Goal: Task Accomplishment & Management: Manage account settings

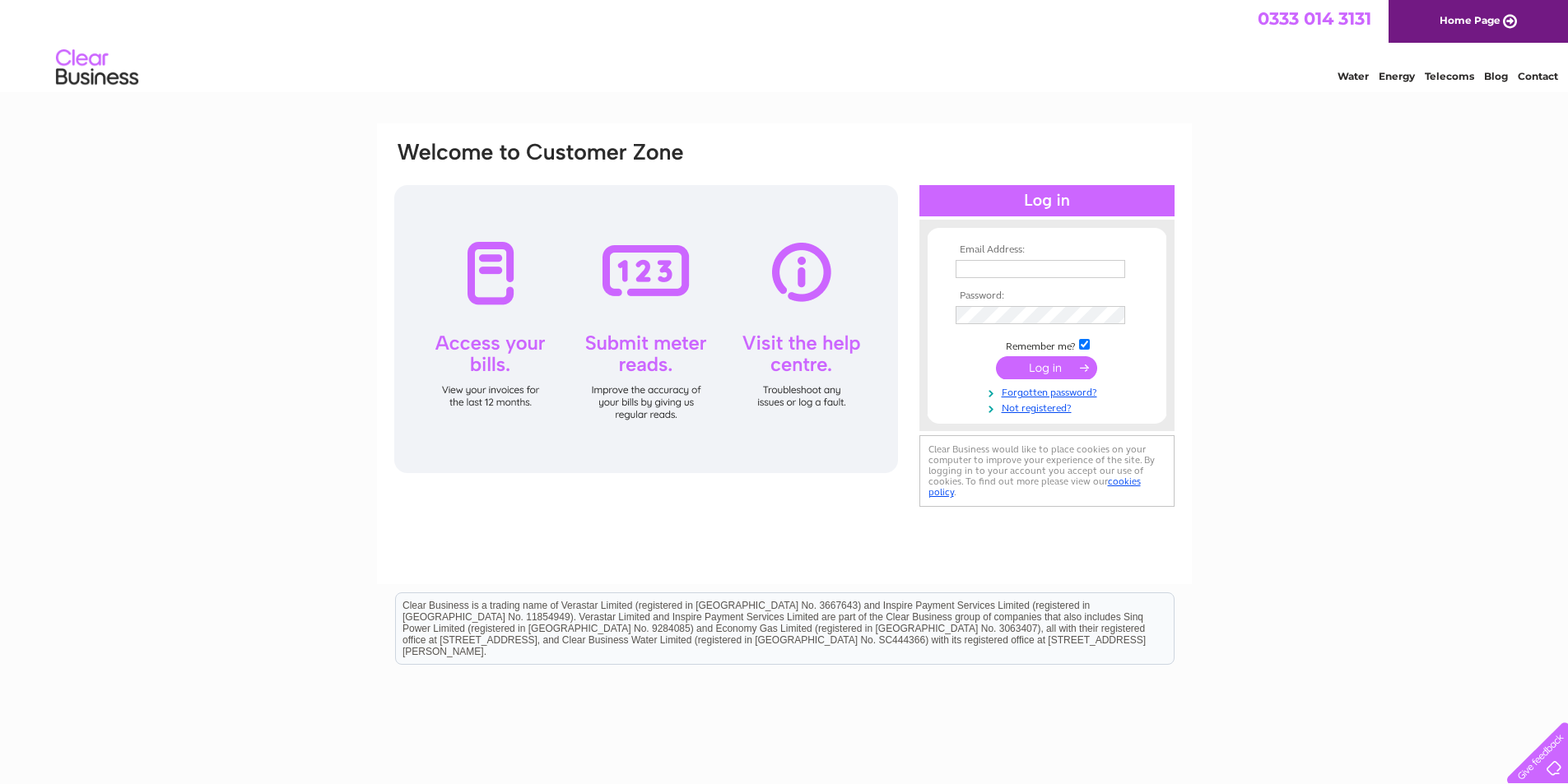
type input "accounts@thomasattachmentsltd.com"
click at [1054, 362] on input "submit" at bounding box center [1047, 367] width 101 height 23
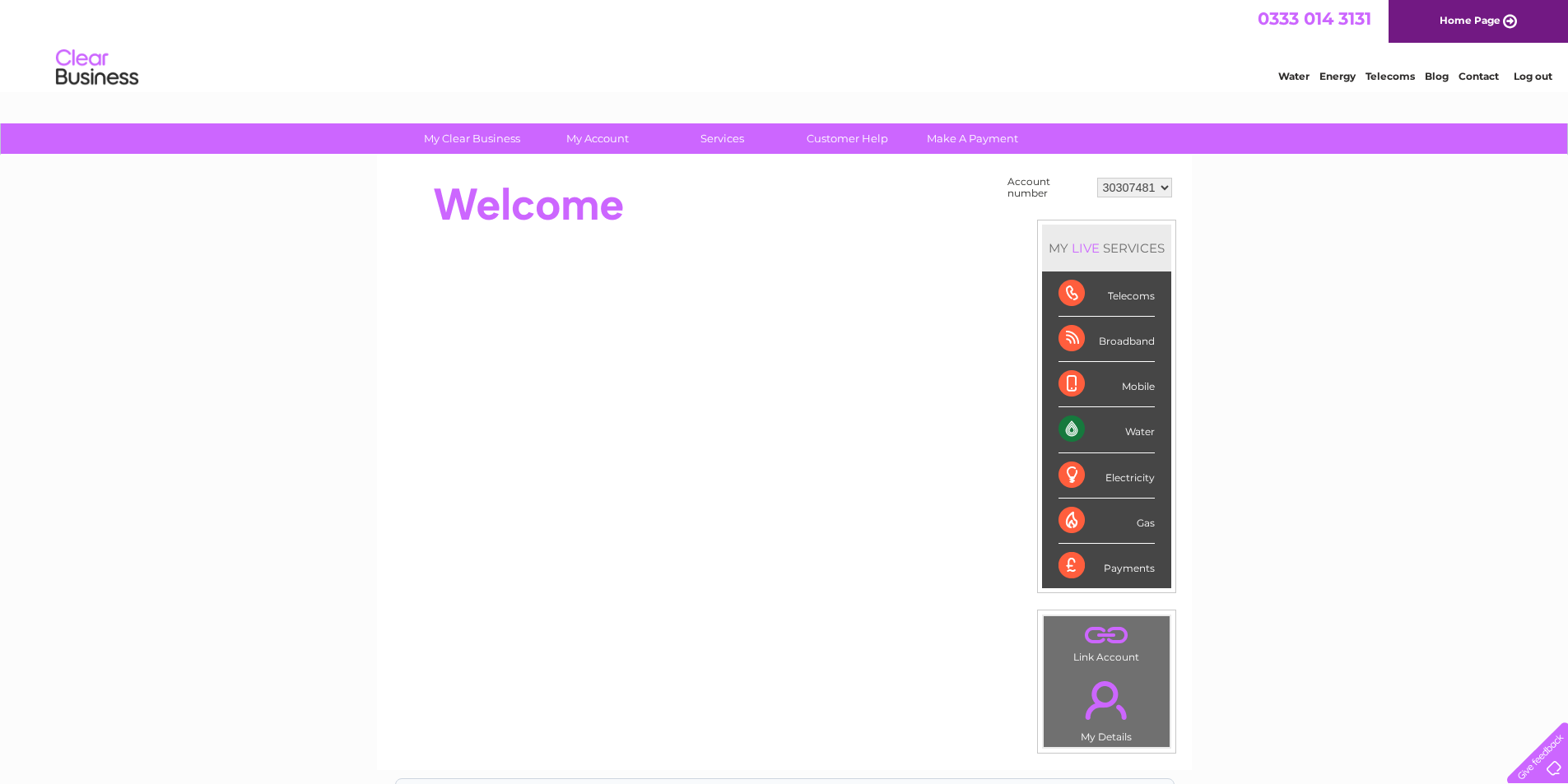
drag, startPoint x: 1066, startPoint y: 426, endPoint x: 1053, endPoint y: 412, distance: 19.1
click at [1065, 426] on div "Water" at bounding box center [1106, 430] width 96 height 46
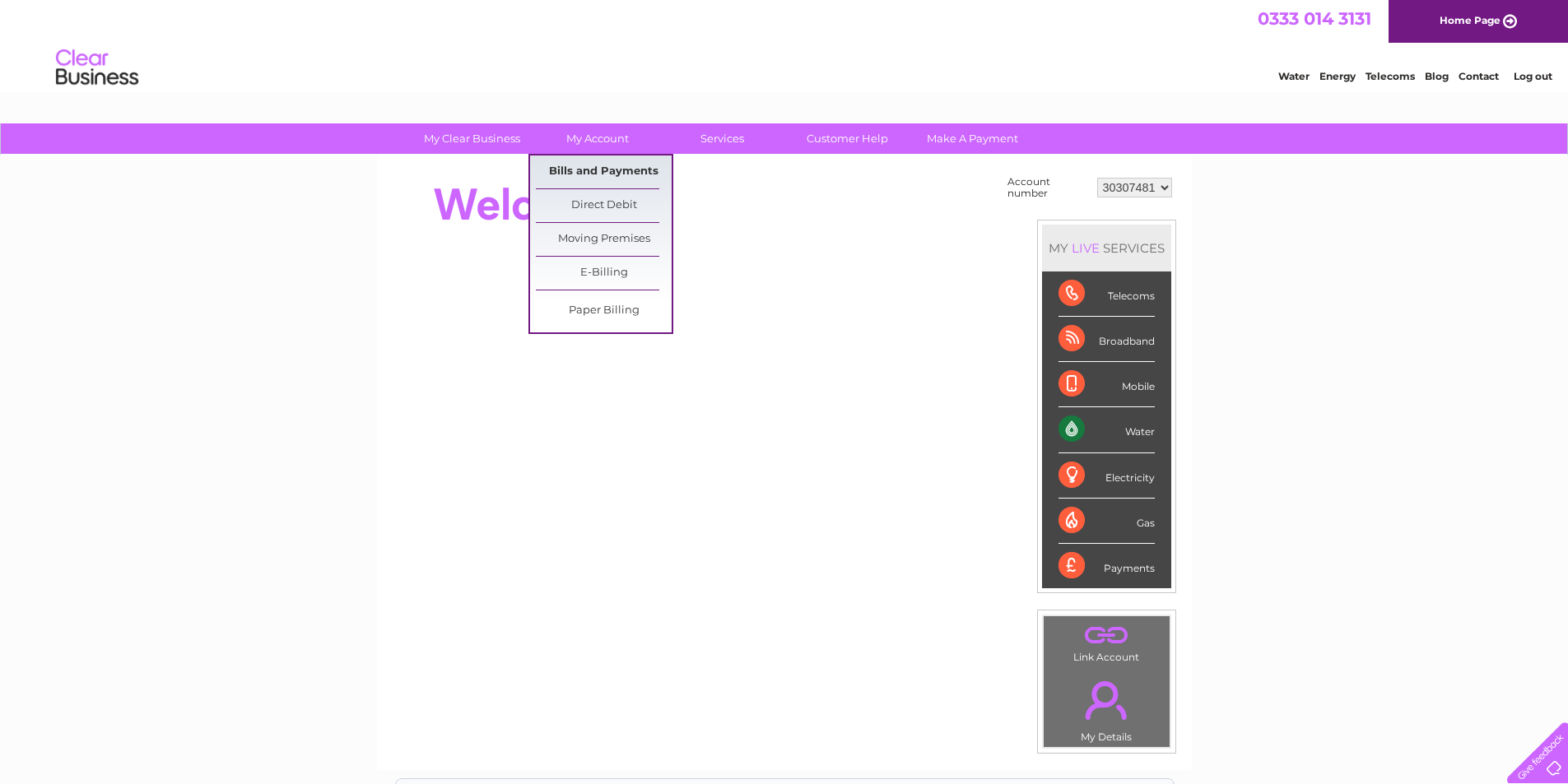
click at [617, 167] on link "Bills and Payments" at bounding box center [603, 171] width 136 height 33
click at [637, 174] on link "Bills and Payments" at bounding box center [603, 171] width 136 height 33
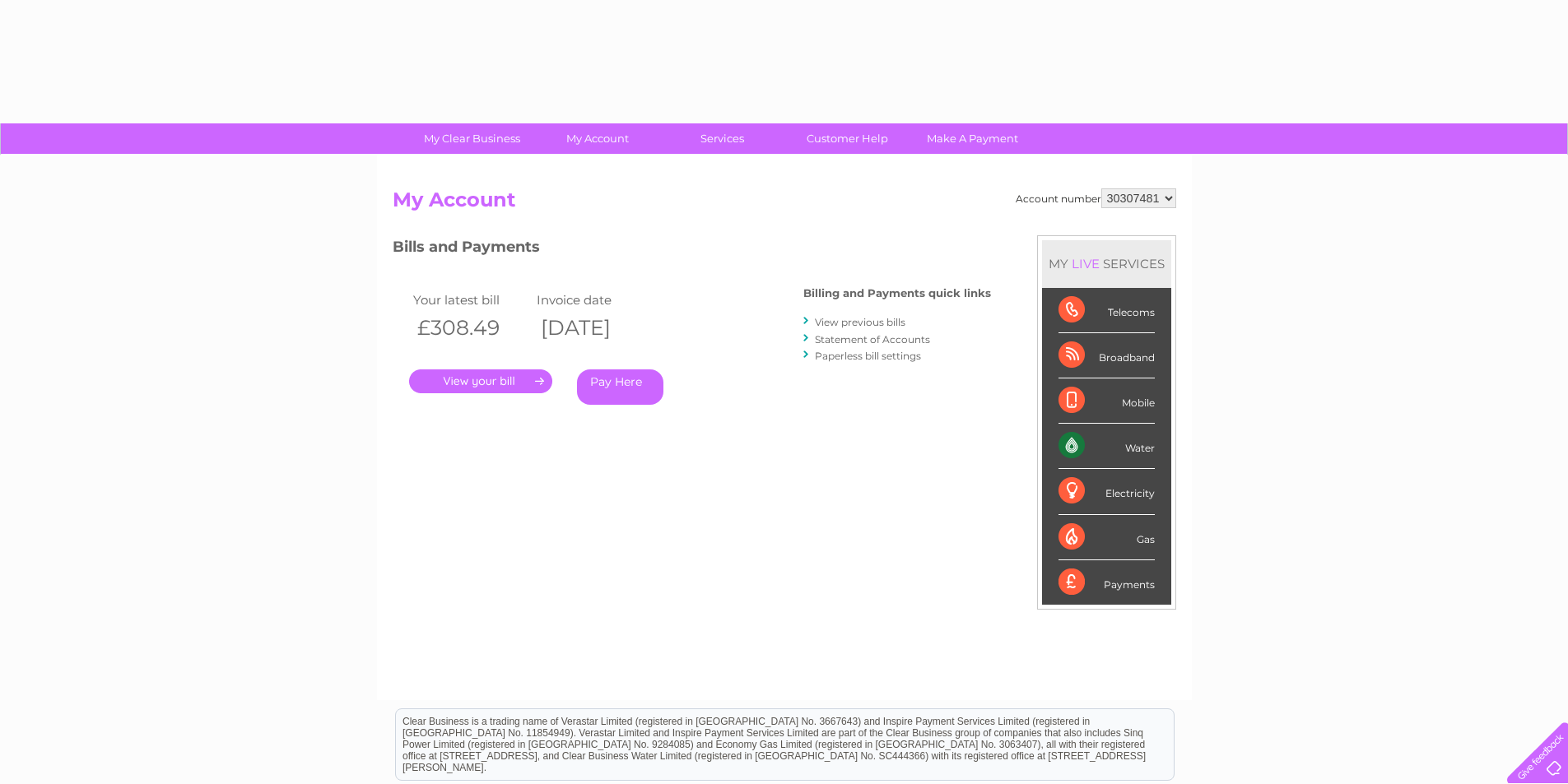
click at [495, 377] on link "." at bounding box center [480, 381] width 144 height 24
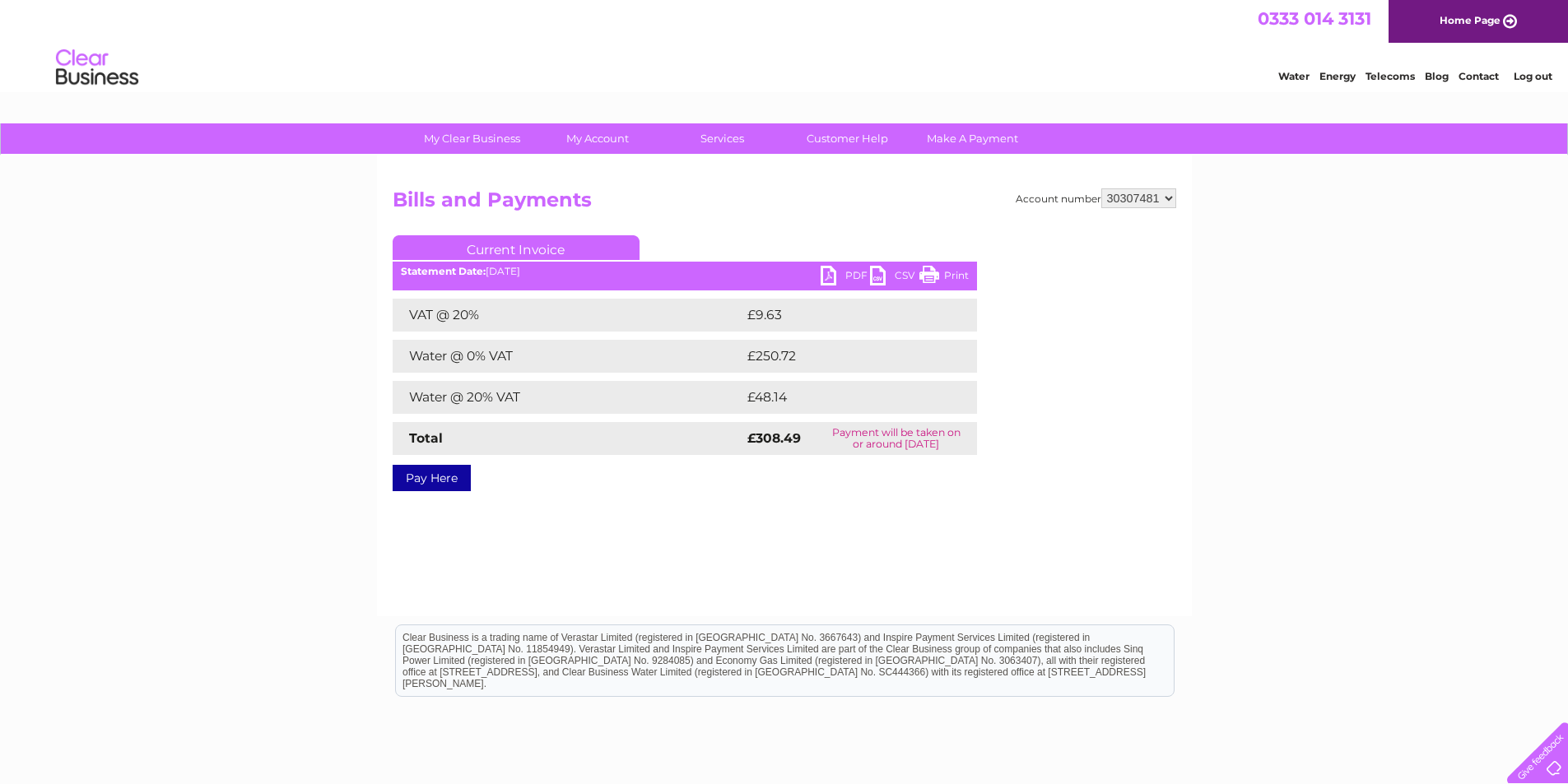
click at [958, 583] on div "Account number 30307481 Bills and Payments Current Invoice PDF CSV Print VAT @ …" at bounding box center [784, 385] width 815 height 460
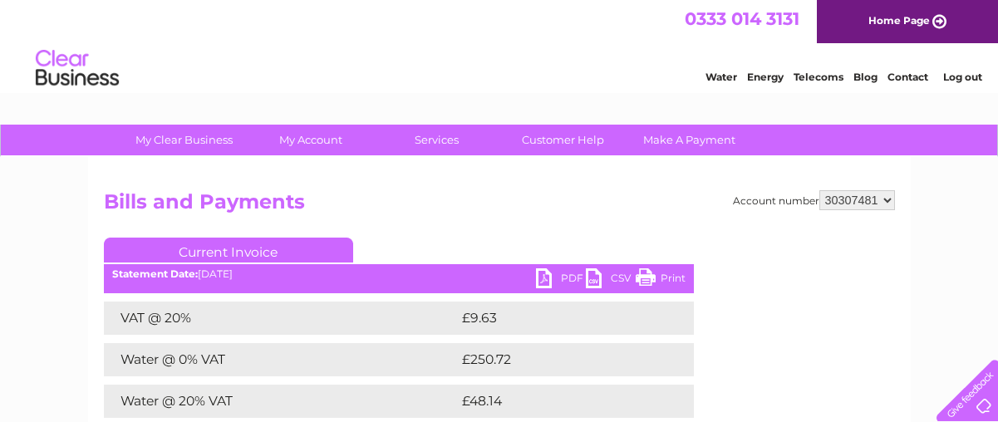
click at [71, 75] on img at bounding box center [77, 68] width 85 height 51
